Goal: Register for event/course

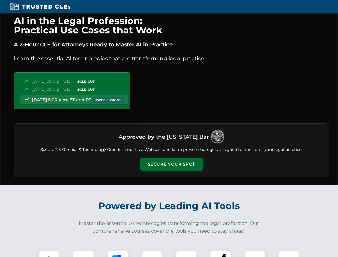
click at [171, 164] on button "Secure Your Spot" at bounding box center [171, 164] width 63 height 12
click at [49, 253] on img at bounding box center [49, 261] width 16 height 16
